Goal: Task Accomplishment & Management: Manage account settings

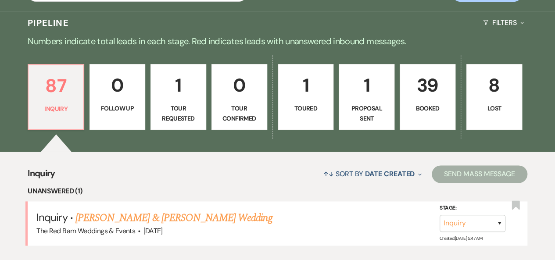
scroll to position [483, 0]
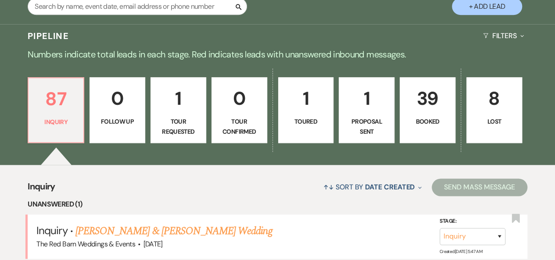
click at [424, 105] on p "39" at bounding box center [427, 98] width 44 height 29
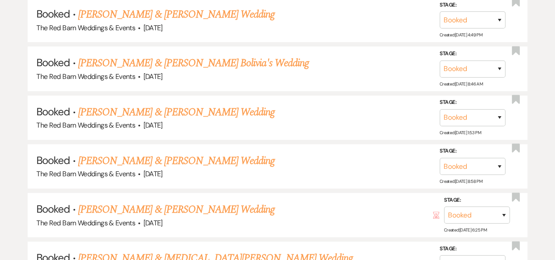
scroll to position [1799, 0]
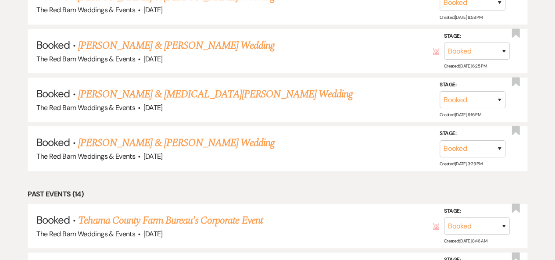
click at [160, 86] on link "[PERSON_NAME] & [MEDICAL_DATA][PERSON_NAME] Wedding" at bounding box center [215, 94] width 275 height 16
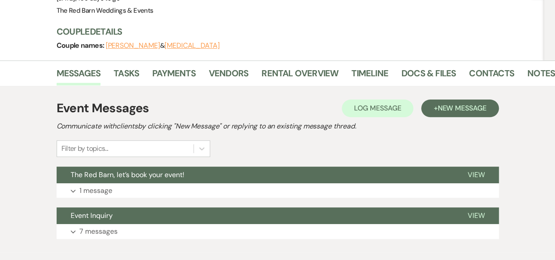
scroll to position [131, 0]
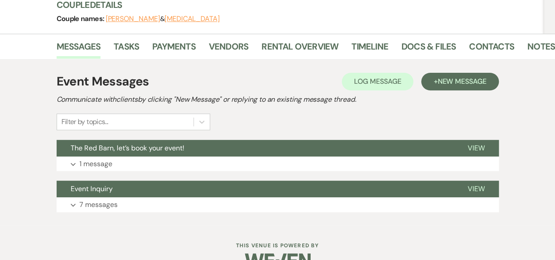
click at [109, 158] on p "1 message" at bounding box center [95, 163] width 33 height 11
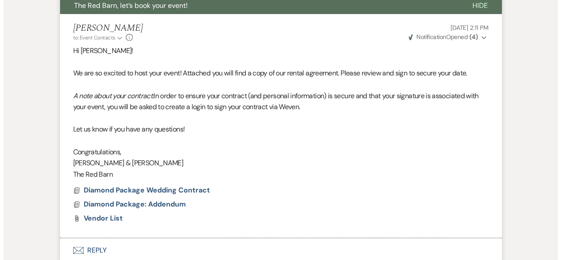
scroll to position [263, 0]
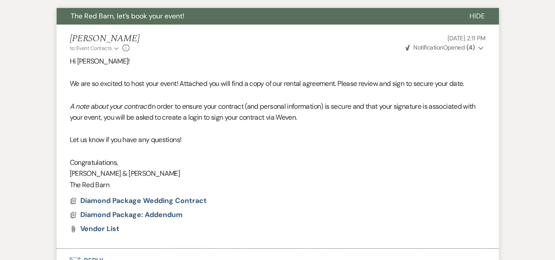
click at [130, 196] on span "Diamond Package Wedding Contract" at bounding box center [143, 200] width 126 height 9
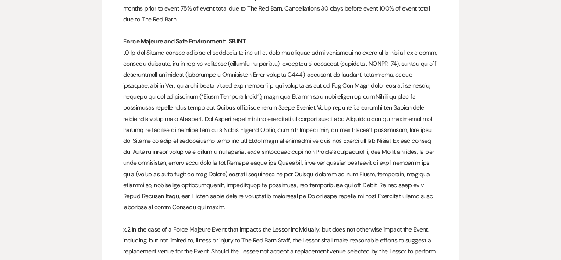
scroll to position [2983, 0]
